Goal: Task Accomplishment & Management: Manage account settings

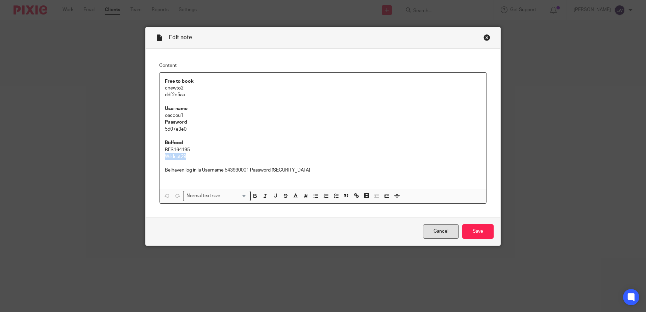
click at [432, 237] on link "Cancel" at bounding box center [441, 231] width 36 height 15
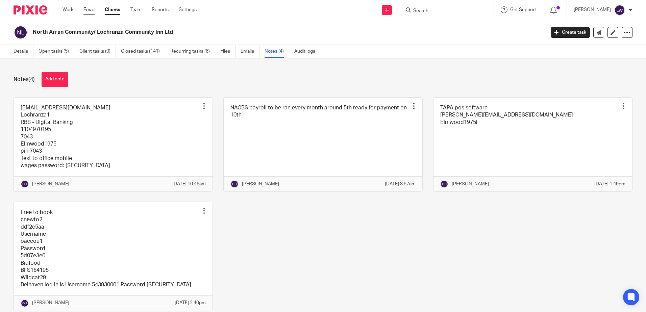
click at [93, 10] on link "Email" at bounding box center [88, 9] width 11 height 7
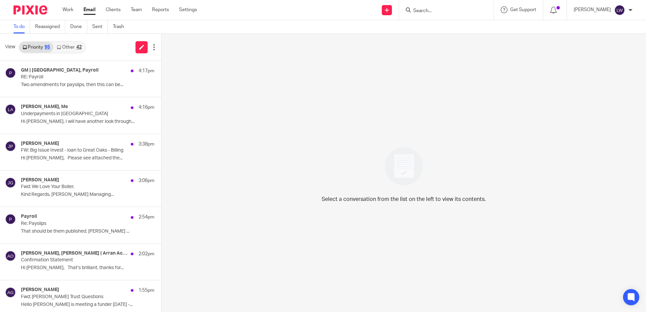
click at [67, 46] on link "Other 42" at bounding box center [68, 47] width 31 height 11
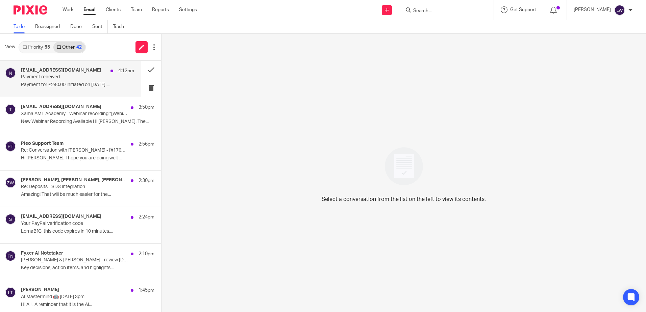
click at [62, 75] on p "Payment received" at bounding box center [66, 77] width 91 height 6
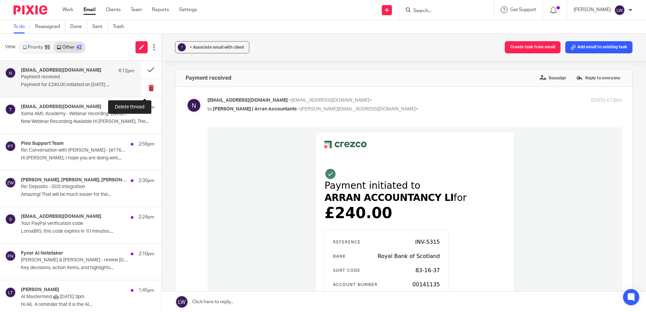
click at [142, 86] on button at bounding box center [151, 88] width 20 height 18
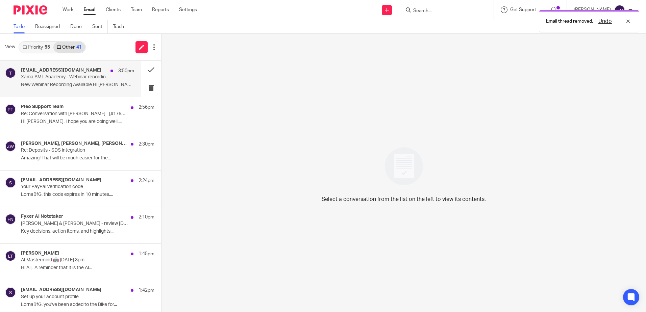
click at [71, 86] on p "New Webinar Recording Available Hi Lorna, The..." at bounding box center [77, 85] width 113 height 6
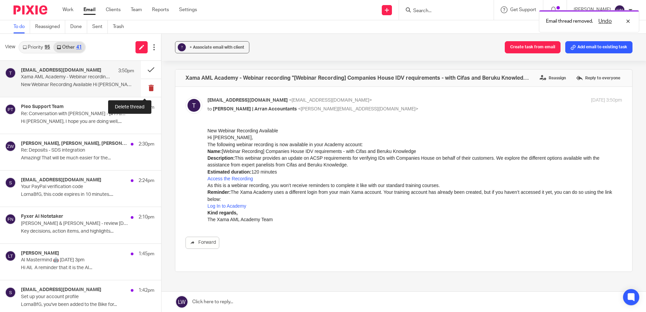
click at [145, 89] on button at bounding box center [151, 88] width 20 height 18
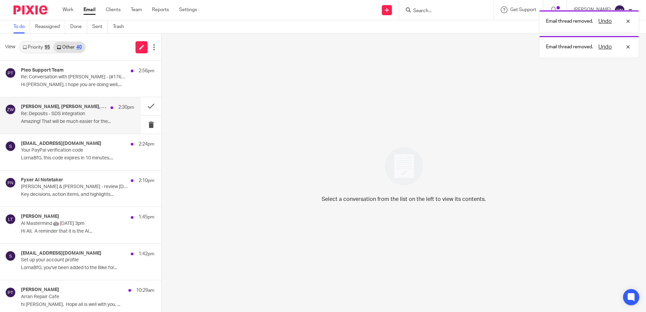
click at [55, 128] on div "Joey Mirosavljevic, Lesia Venherchuk, Sarah Adamson, Zoe Whyatt 2:30pm Re: Depo…" at bounding box center [70, 115] width 141 height 36
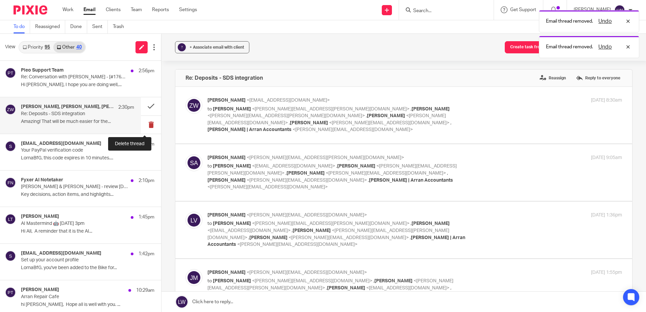
click at [143, 125] on button at bounding box center [151, 125] width 20 height 18
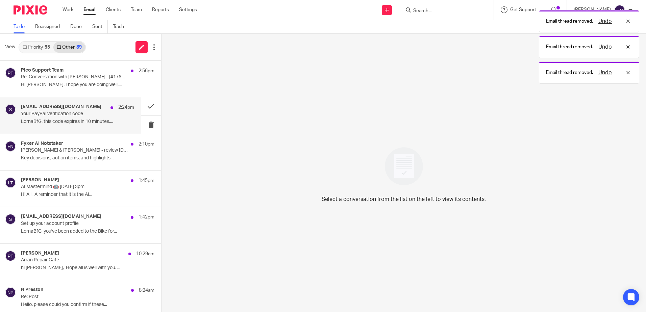
click at [30, 120] on p "LornaBfG, this code expires in 10 minutes...." at bounding box center [77, 122] width 113 height 6
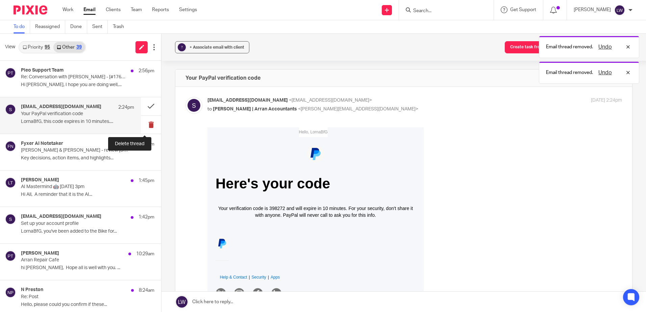
click at [143, 123] on button at bounding box center [151, 125] width 20 height 18
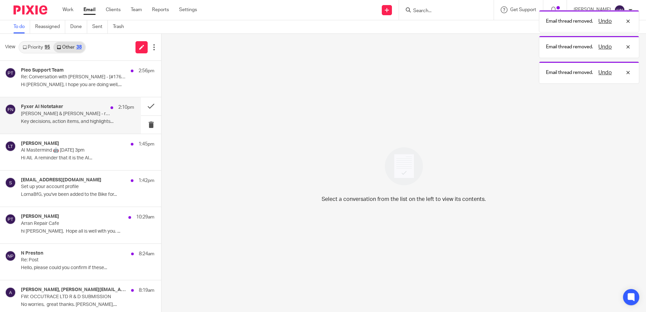
click at [21, 116] on p "Lorna & Jenny - review 31 July 2025 accounts" at bounding box center [66, 114] width 91 height 6
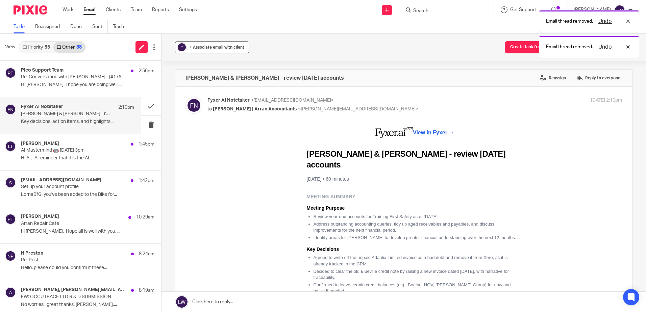
click at [210, 51] on button "? + Associate email with client" at bounding box center [212, 47] width 74 height 12
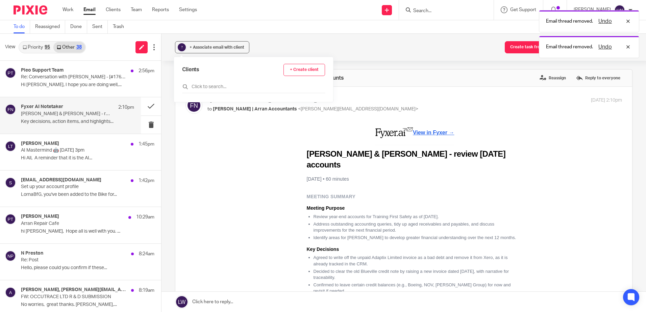
click at [209, 81] on div "Clients + Create client" at bounding box center [253, 78] width 143 height 29
click at [207, 87] on input "text" at bounding box center [253, 86] width 143 height 7
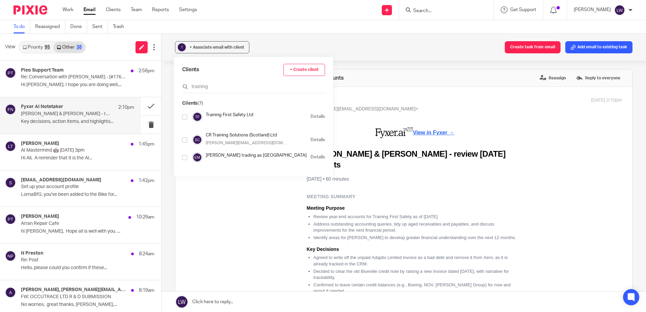
type input "training"
click at [185, 117] on input "checkbox" at bounding box center [184, 117] width 5 height 5
checkbox input "true"
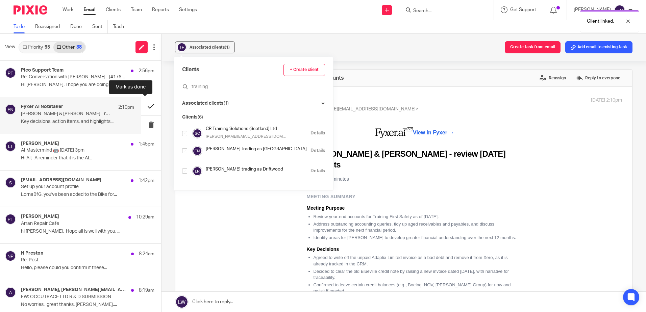
click at [143, 106] on button at bounding box center [151, 106] width 20 height 18
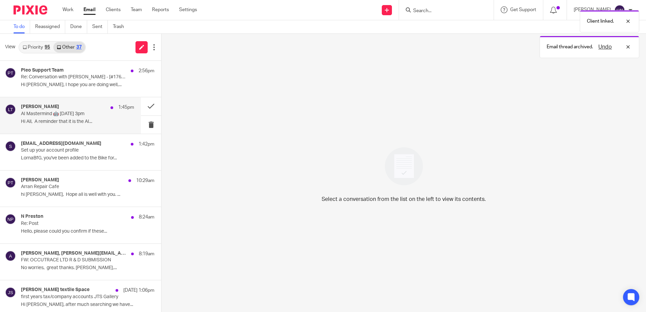
click at [71, 108] on div "Laura Taylor 1:45pm" at bounding box center [77, 107] width 113 height 7
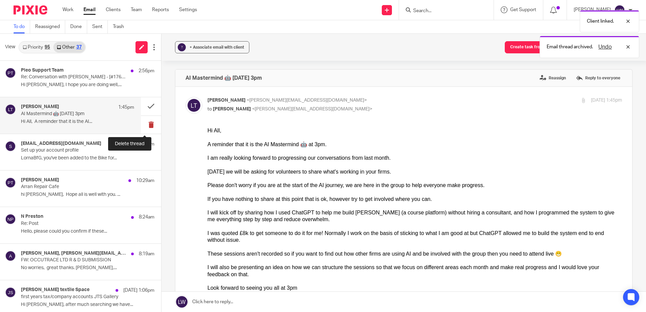
click at [145, 125] on button at bounding box center [151, 125] width 20 height 18
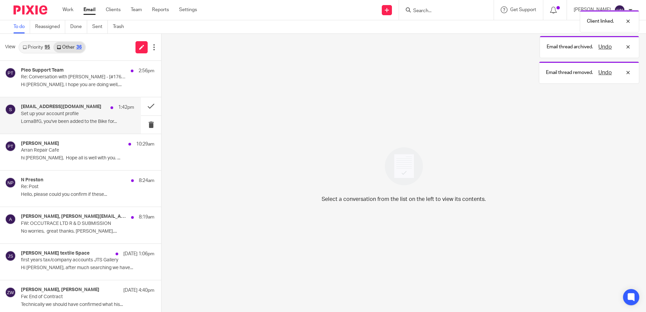
click at [78, 124] on p "LornaBfG, you've been added to the Bike for..." at bounding box center [77, 122] width 113 height 6
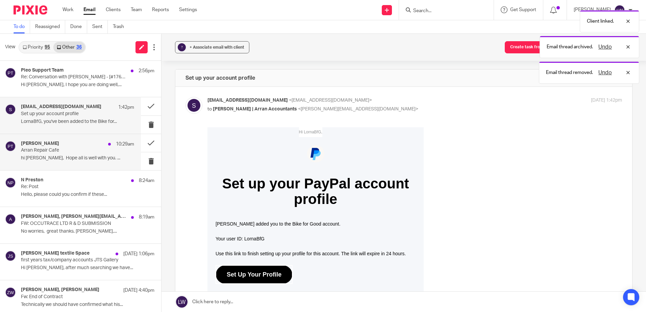
click at [68, 156] on p "hi Lorna, Hope all is well with you. ..." at bounding box center [77, 159] width 113 height 6
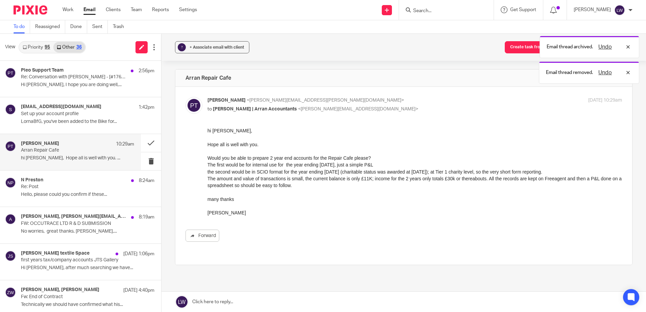
click at [47, 43] on link "Priority 95" at bounding box center [36, 47] width 34 height 11
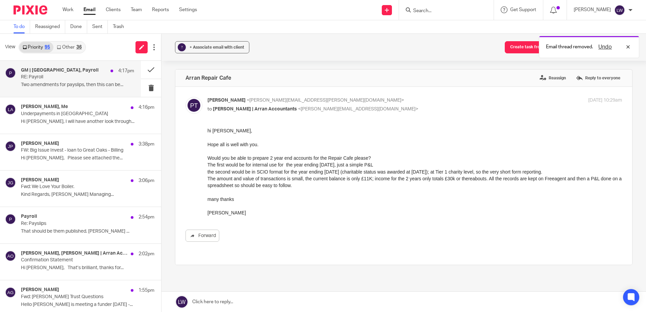
click at [82, 83] on p "Two amendments for payslips, then this can be..." at bounding box center [77, 85] width 113 height 6
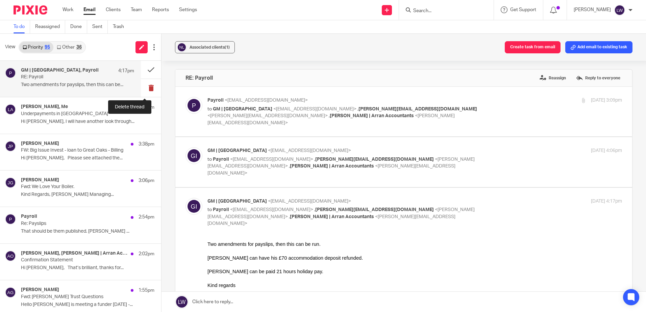
click at [144, 88] on button at bounding box center [151, 88] width 20 height 18
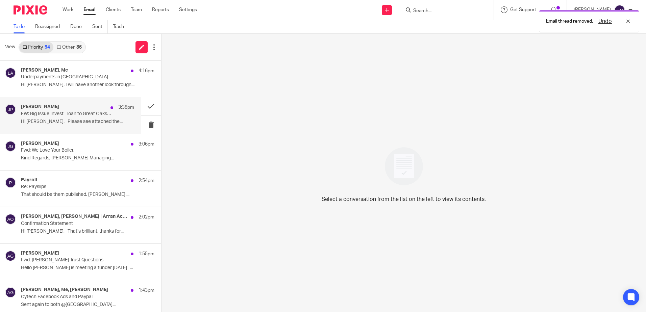
click at [56, 112] on p "FW: Big Issue Invest - loan to Great Oaks - Billing" at bounding box center [66, 114] width 91 height 6
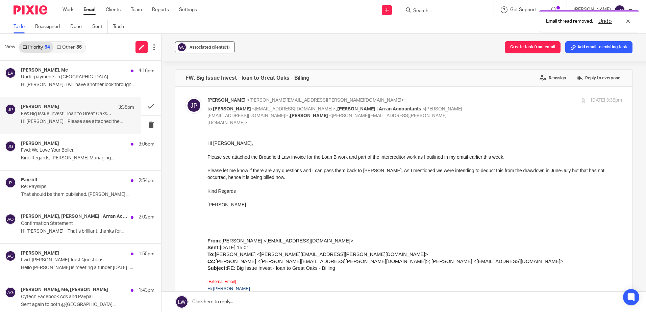
click at [201, 43] on button "Associated clients (1)" at bounding box center [205, 47] width 60 height 12
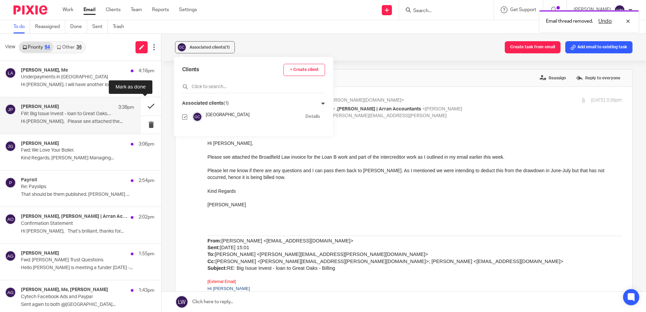
click at [146, 104] on button at bounding box center [151, 106] width 20 height 18
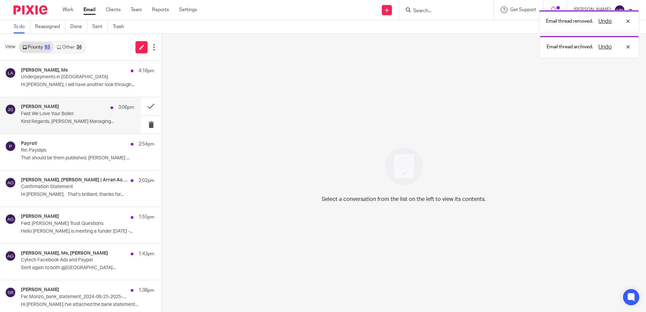
scroll to position [34, 0]
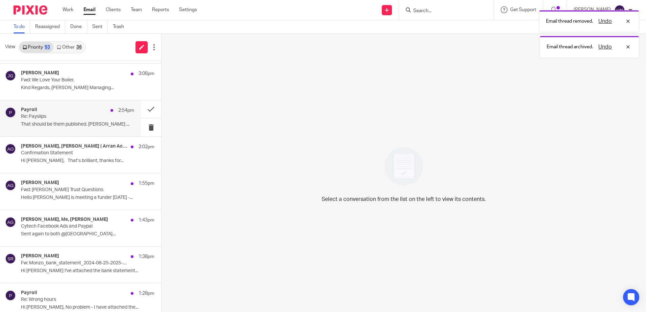
click at [54, 122] on p "That should be them published. Lorna ..." at bounding box center [77, 125] width 113 height 6
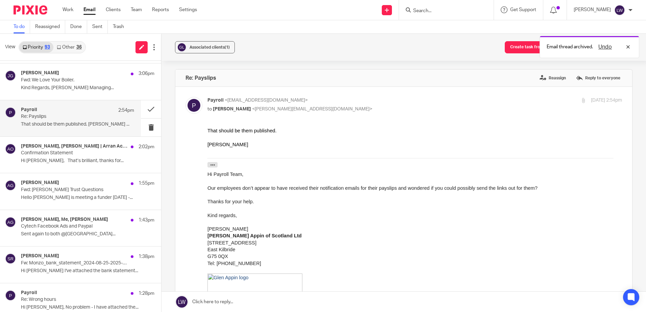
scroll to position [0, 0]
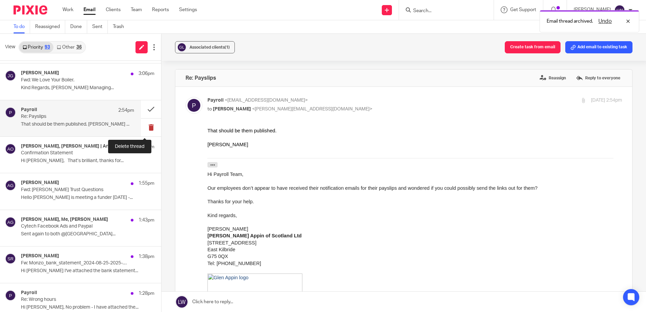
click at [142, 126] on button at bounding box center [151, 128] width 20 height 18
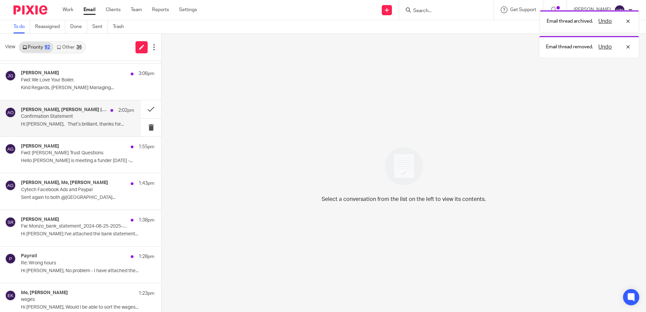
click at [61, 123] on p "Hi Lorna, That’s brilliant, thanks for..." at bounding box center [77, 125] width 113 height 6
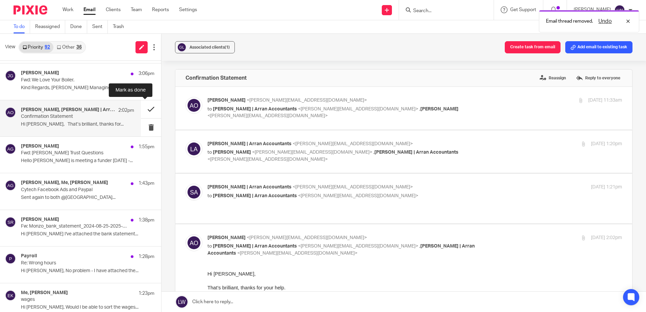
click at [141, 109] on button at bounding box center [151, 109] width 20 height 18
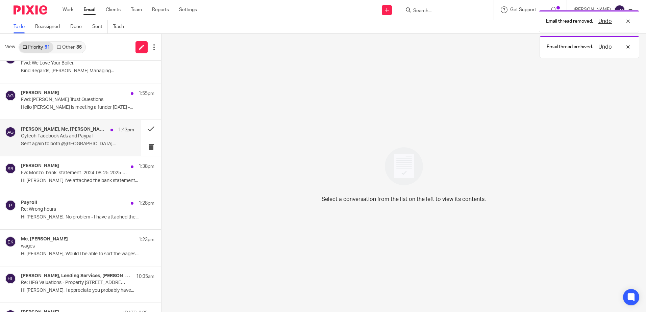
scroll to position [68, 0]
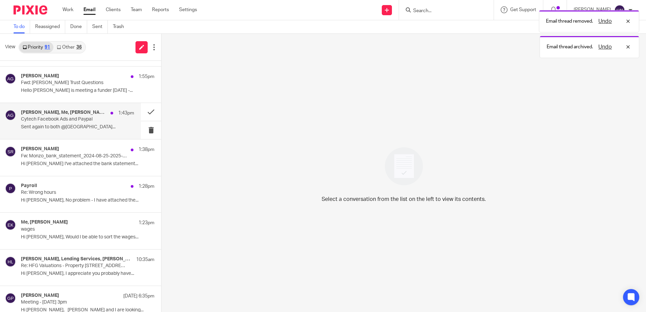
click at [58, 127] on p "Sent again to both @Alberta..." at bounding box center [77, 127] width 113 height 6
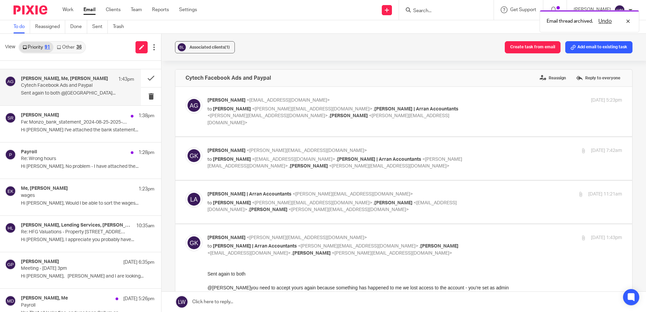
scroll to position [135, 0]
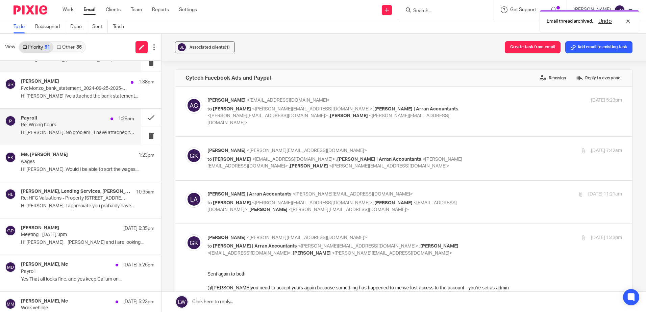
click at [55, 133] on p "Hi Mary, No problem - I have attached the..." at bounding box center [77, 133] width 113 height 6
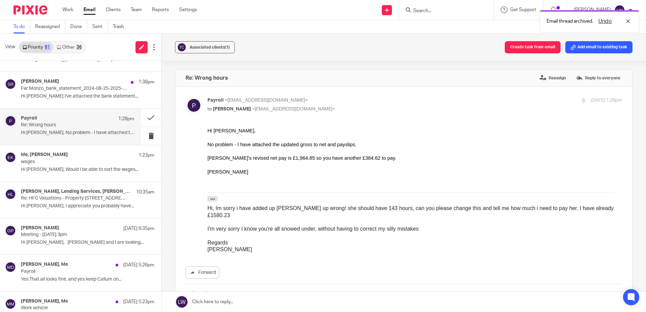
scroll to position [0, 0]
click at [147, 116] on button at bounding box center [151, 118] width 20 height 18
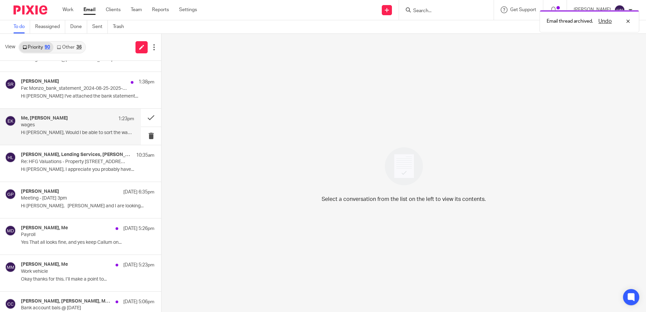
click at [83, 139] on div "Me, Emma Kendall 1:23pm wages Hi Lorna, Would I be able to sort the wages..." at bounding box center [70, 127] width 141 height 36
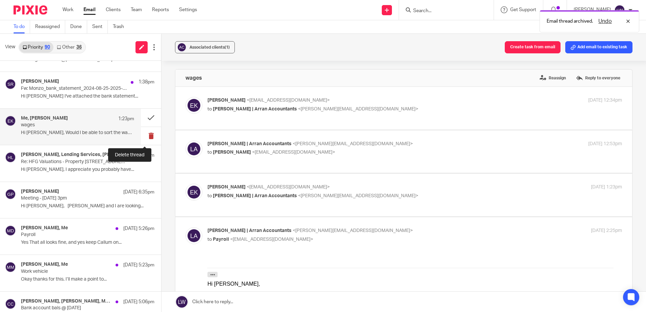
click at [145, 137] on button at bounding box center [151, 136] width 20 height 18
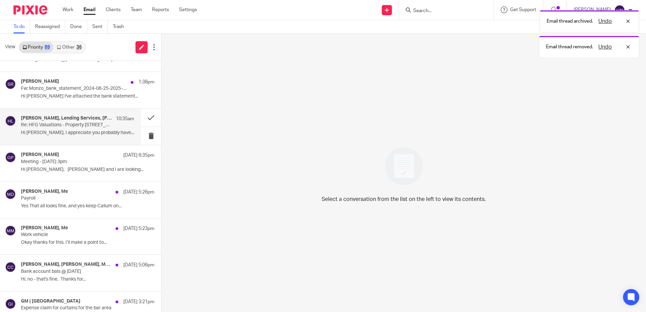
click at [43, 137] on div "Terri Ferris, Lending Services, Susan Aktemel, Me 10:35am Re: HFG Valuations - …" at bounding box center [77, 127] width 113 height 23
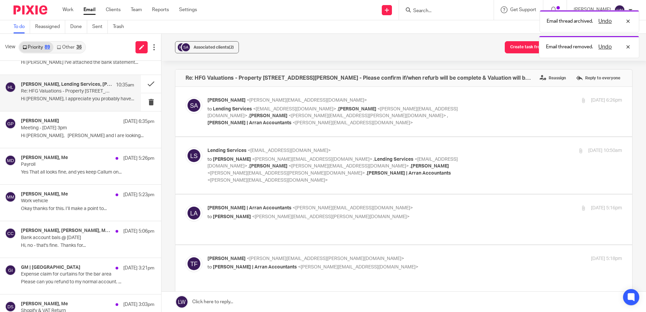
click at [43, 137] on p "Hi Lorna, Kirsty and I are looking..." at bounding box center [88, 136] width 134 height 6
